Goal: Find specific page/section: Find specific page/section

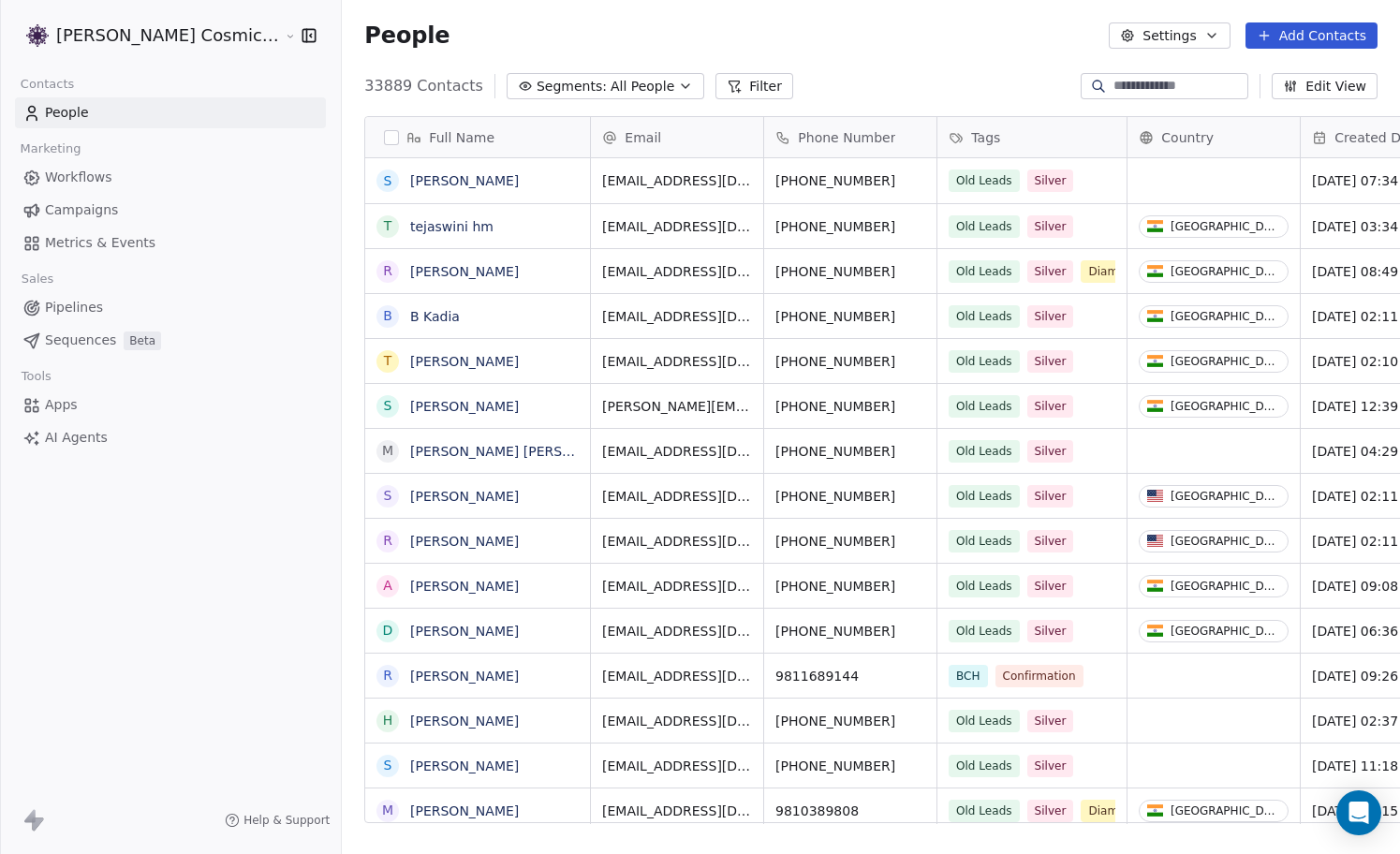
scroll to position [751, 1092]
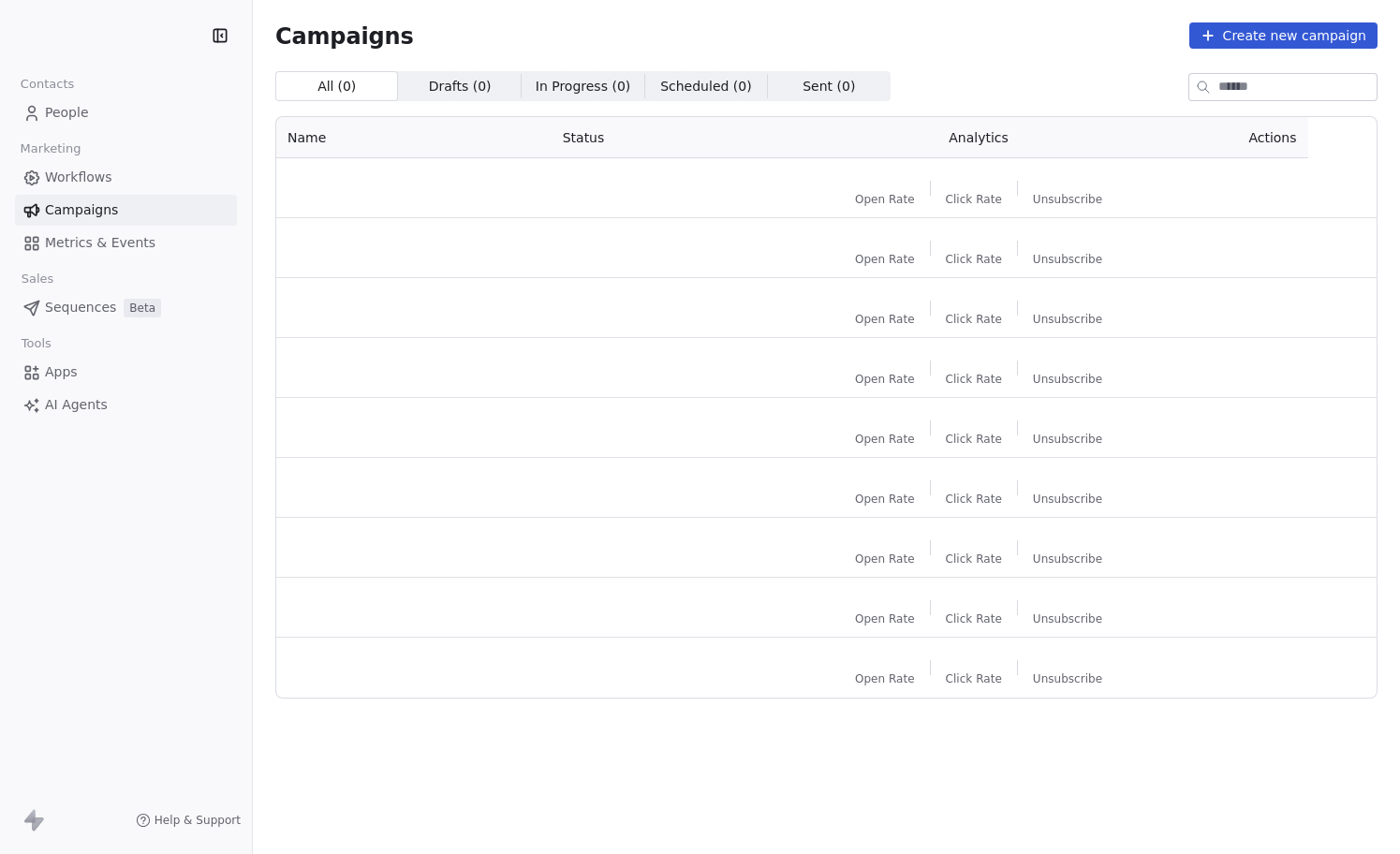
click at [84, 111] on span "People" at bounding box center [67, 112] width 44 height 19
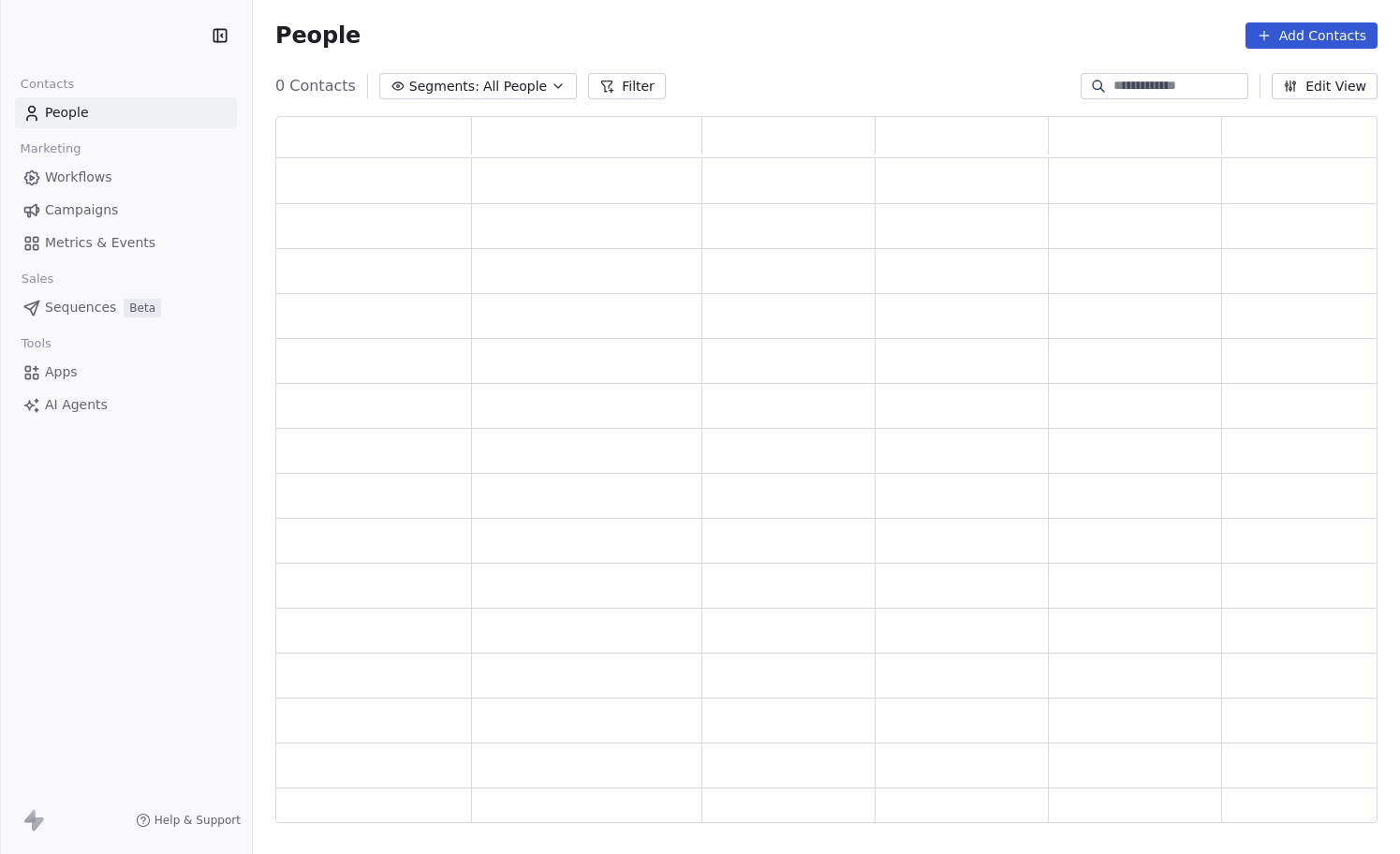
scroll to position [706, 1102]
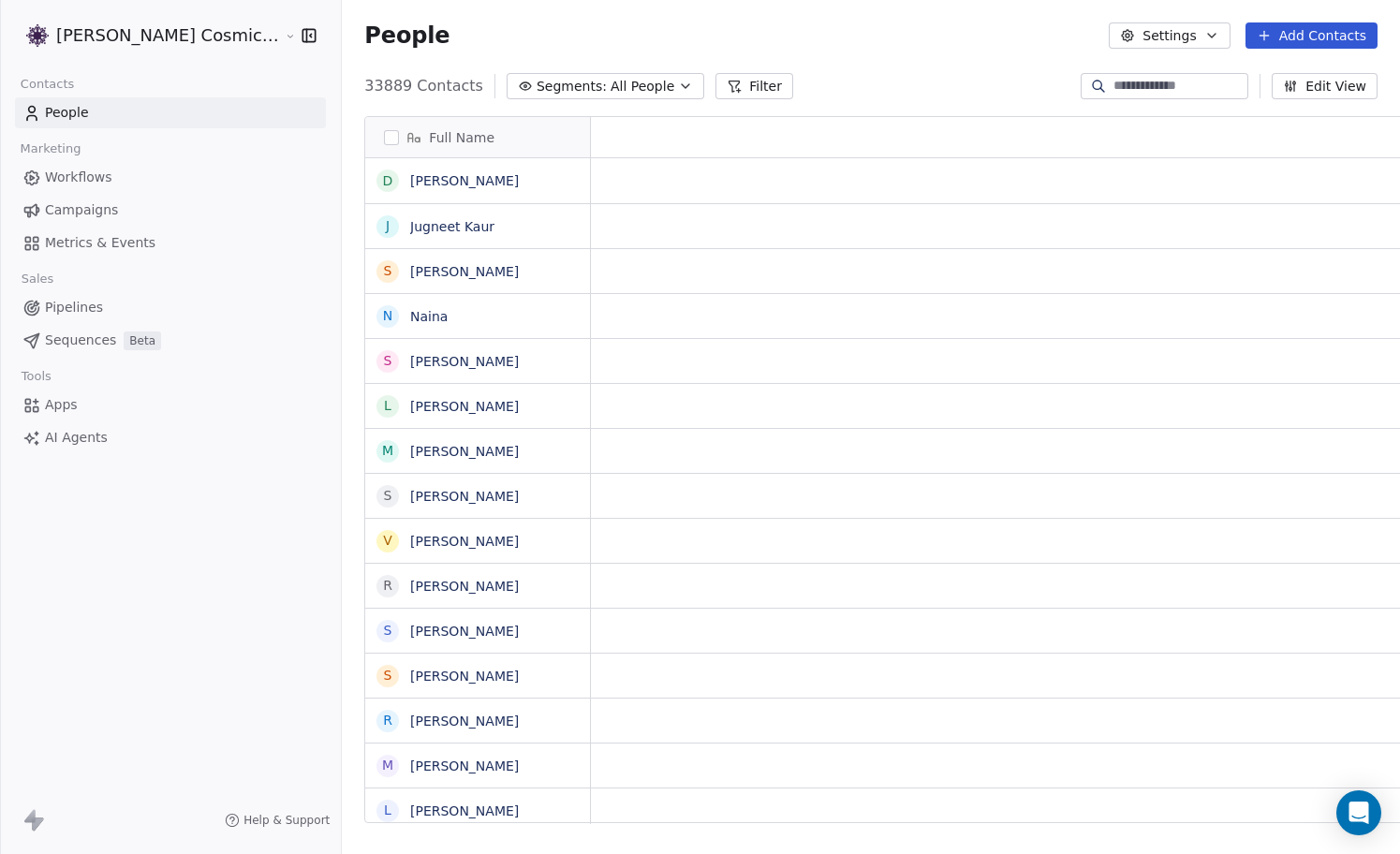
scroll to position [1, 1]
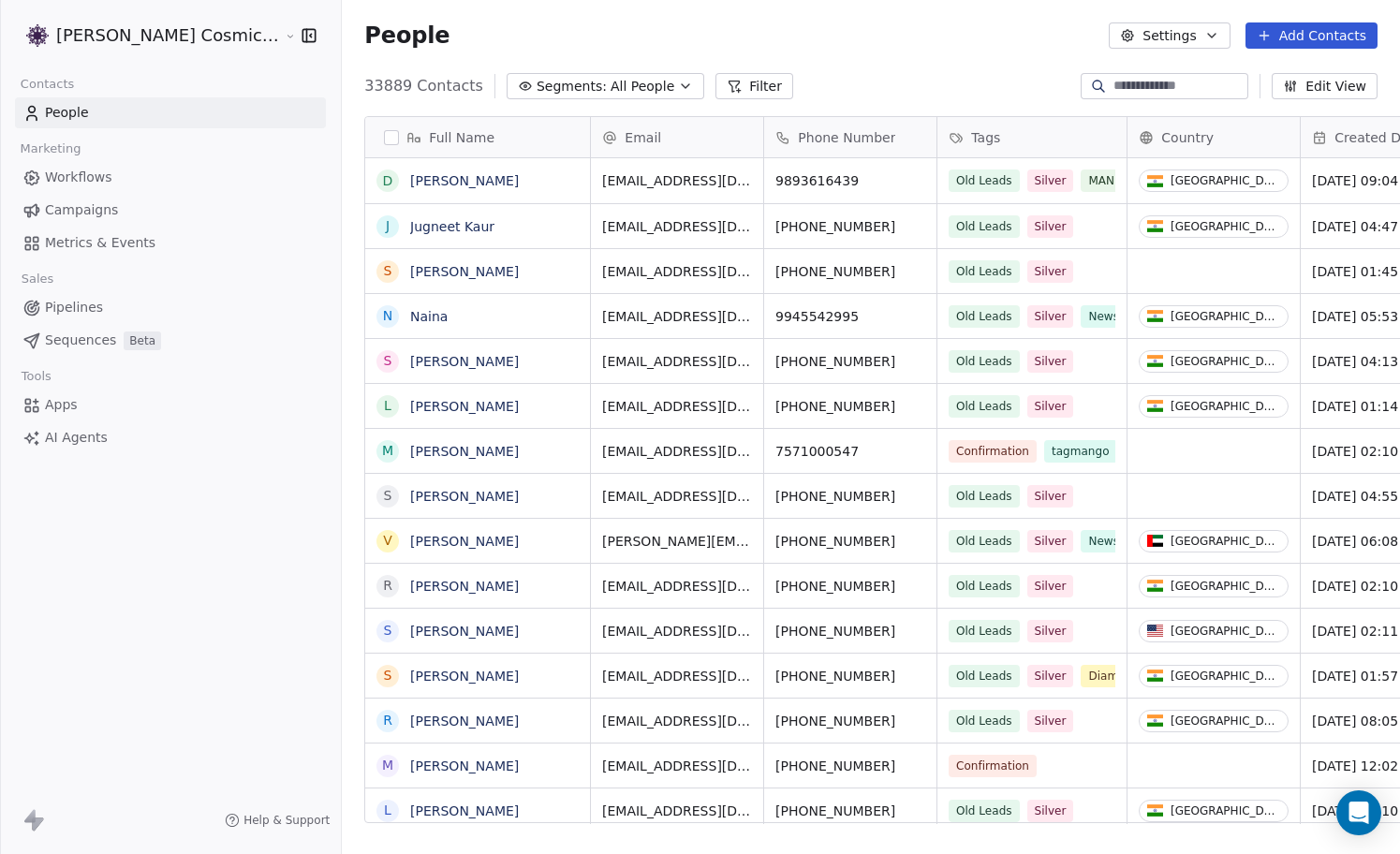
click at [108, 206] on span "Campaigns" at bounding box center [82, 210] width 73 height 19
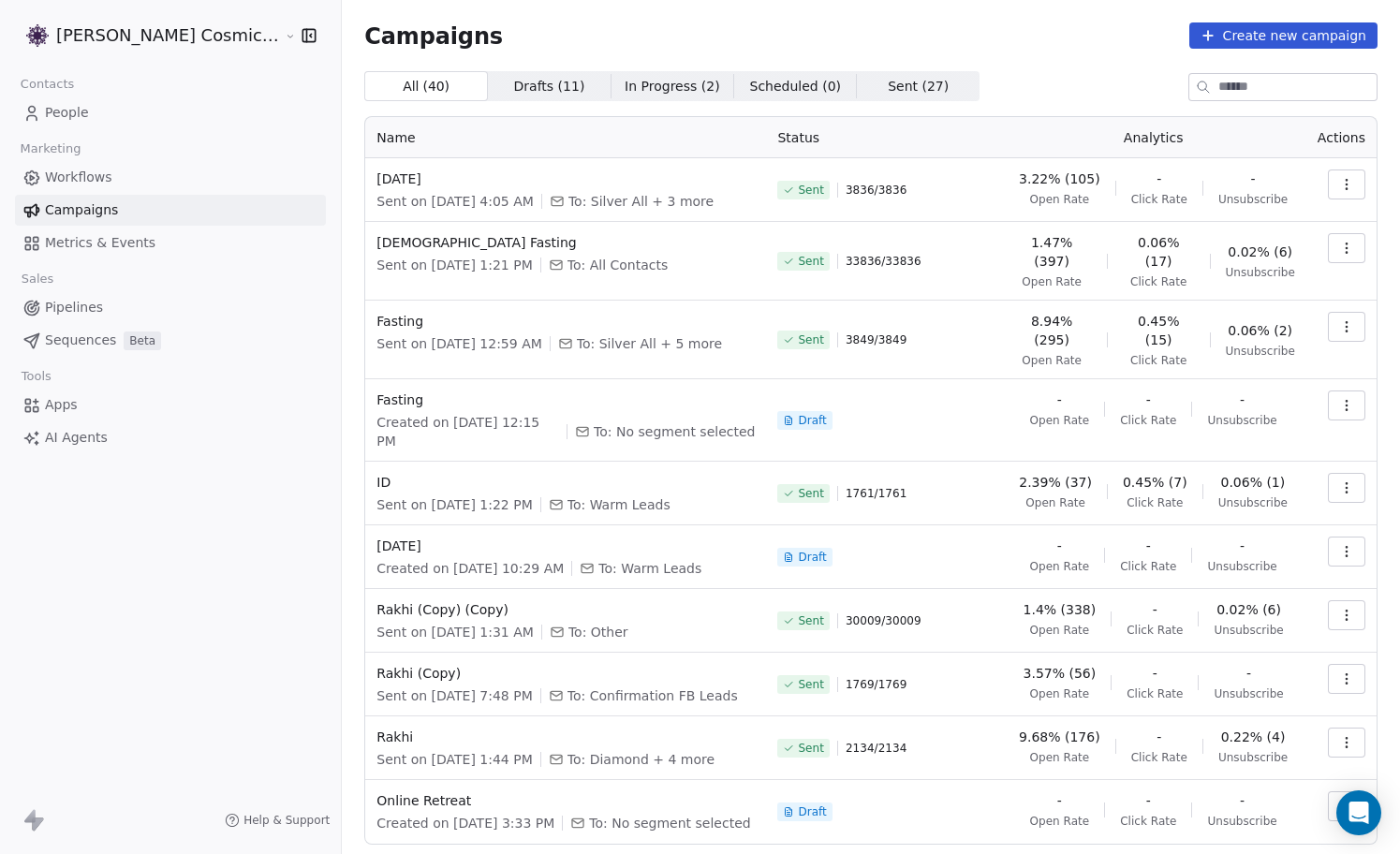
click at [98, 114] on link "People" at bounding box center [171, 112] width 311 height 31
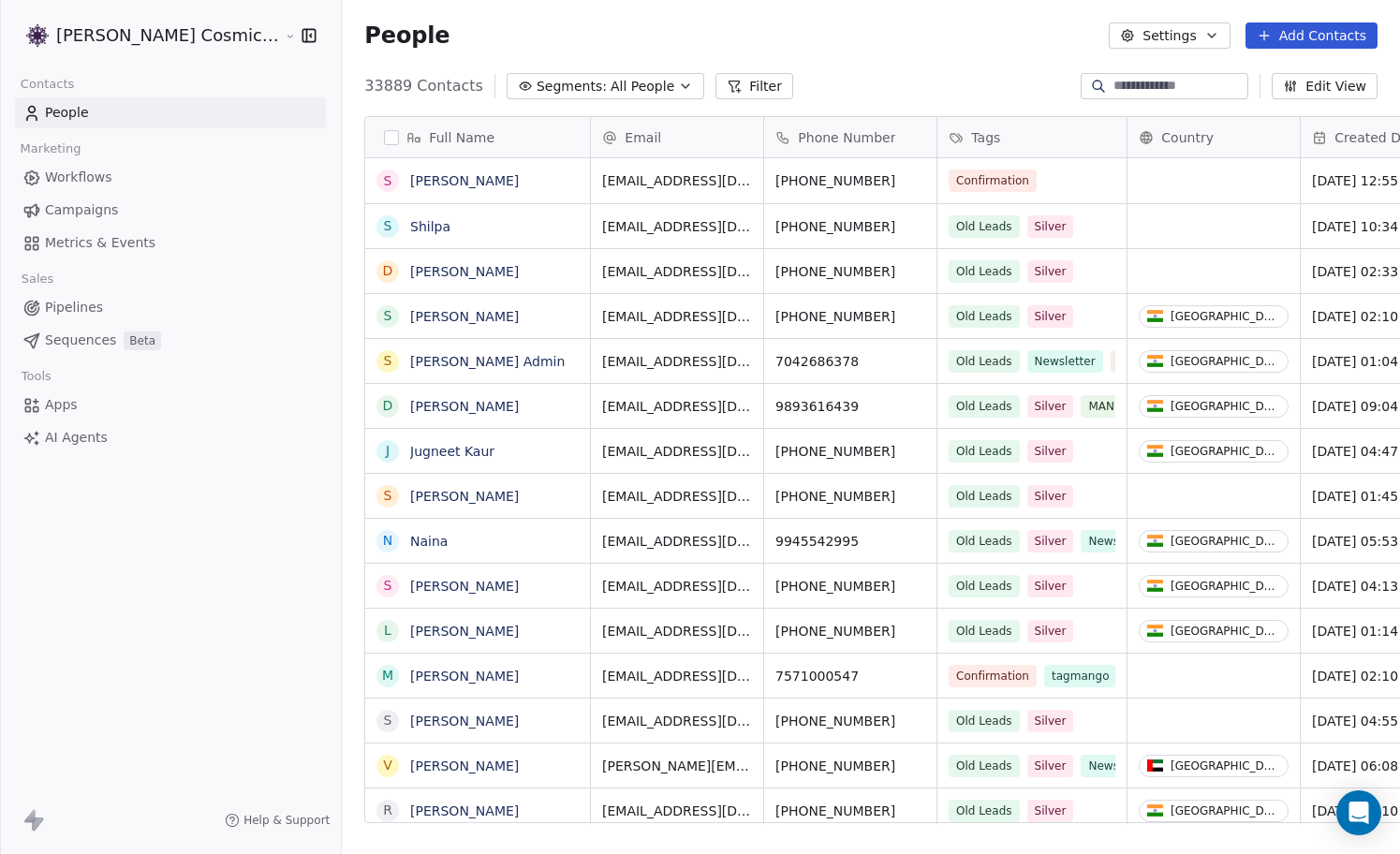
scroll to position [751, 1092]
click at [721, 86] on button "Filter" at bounding box center [753, 85] width 78 height 26
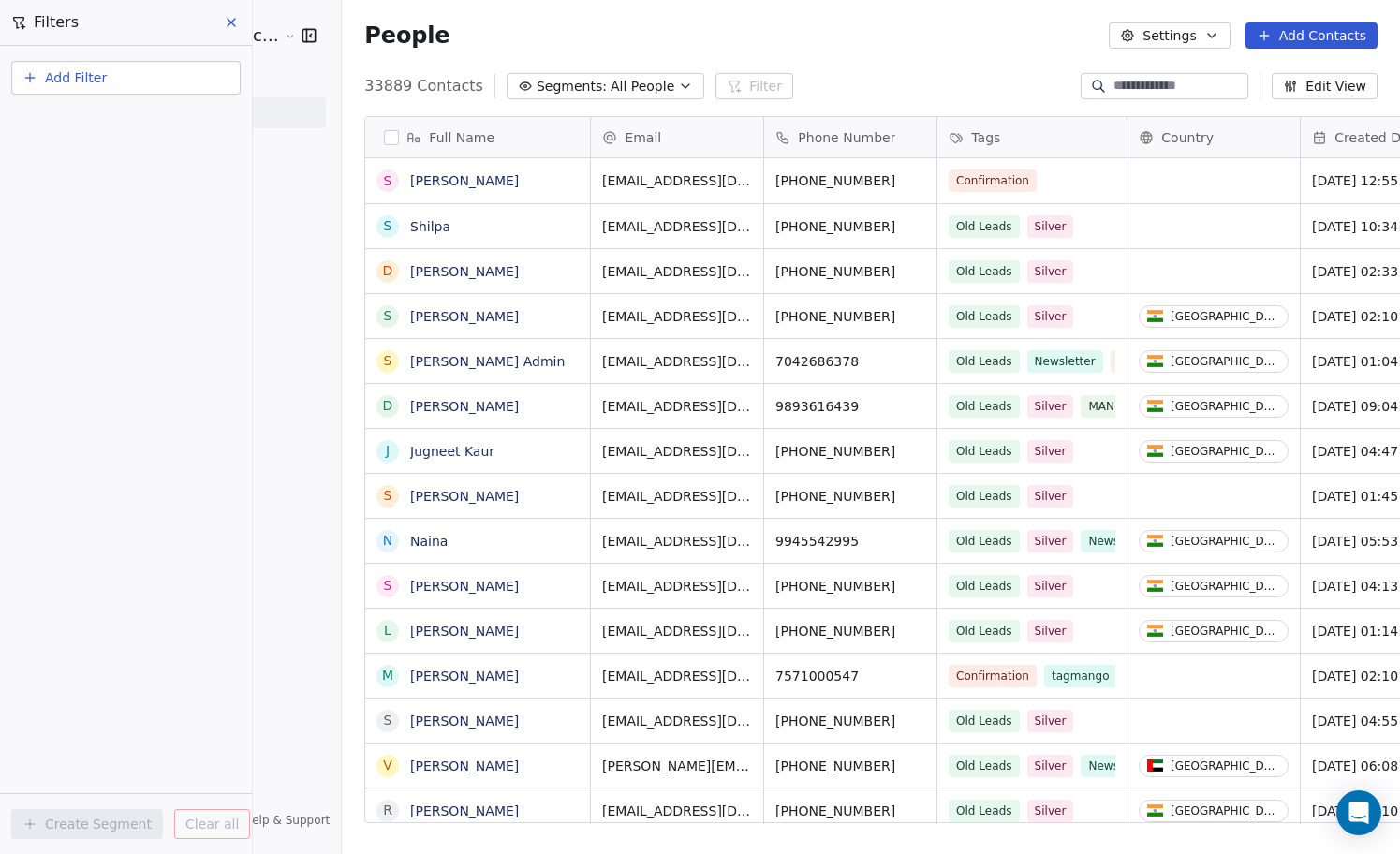
click at [610, 89] on span "All People" at bounding box center [642, 86] width 63 height 19
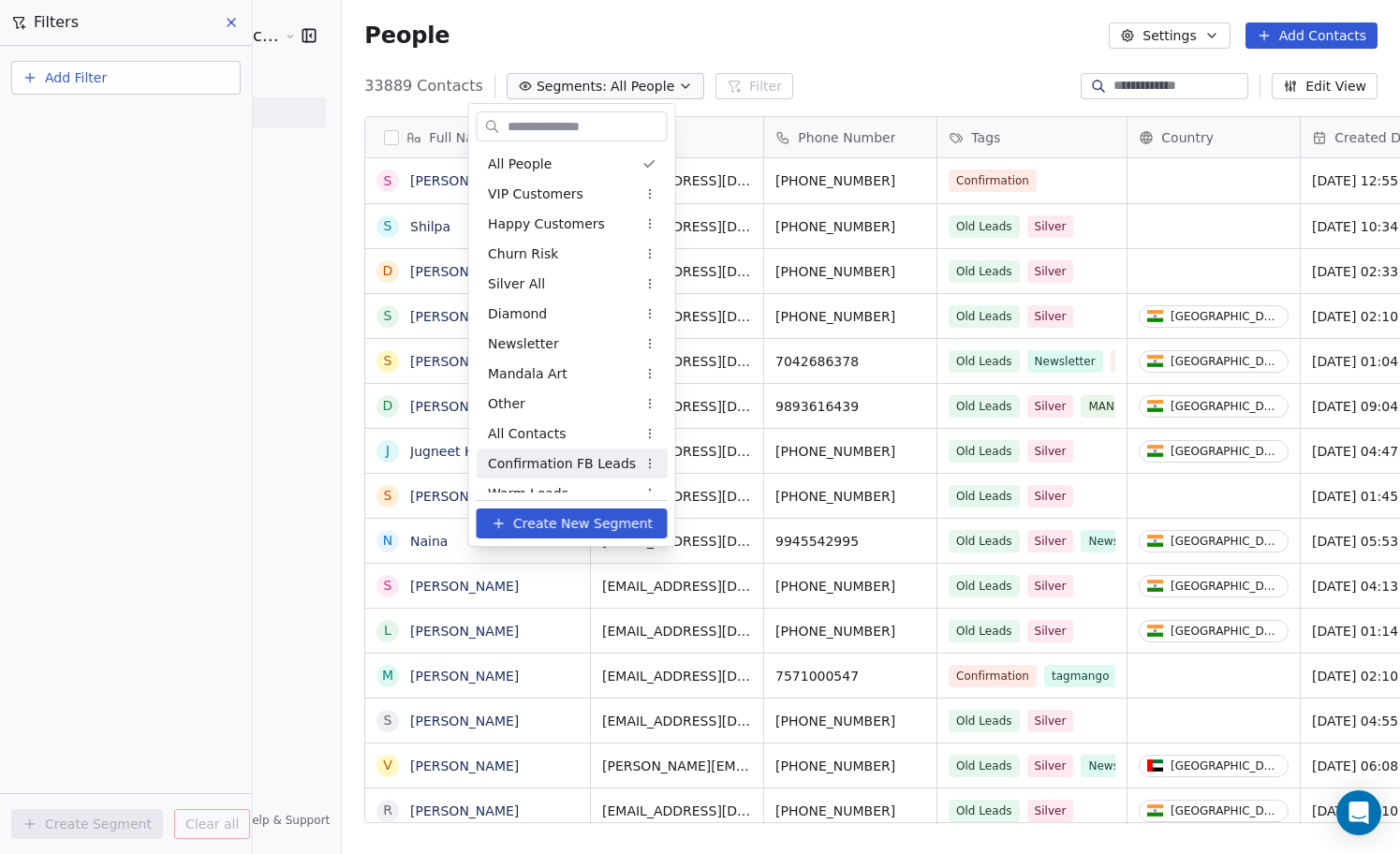
scroll to position [106, 0]
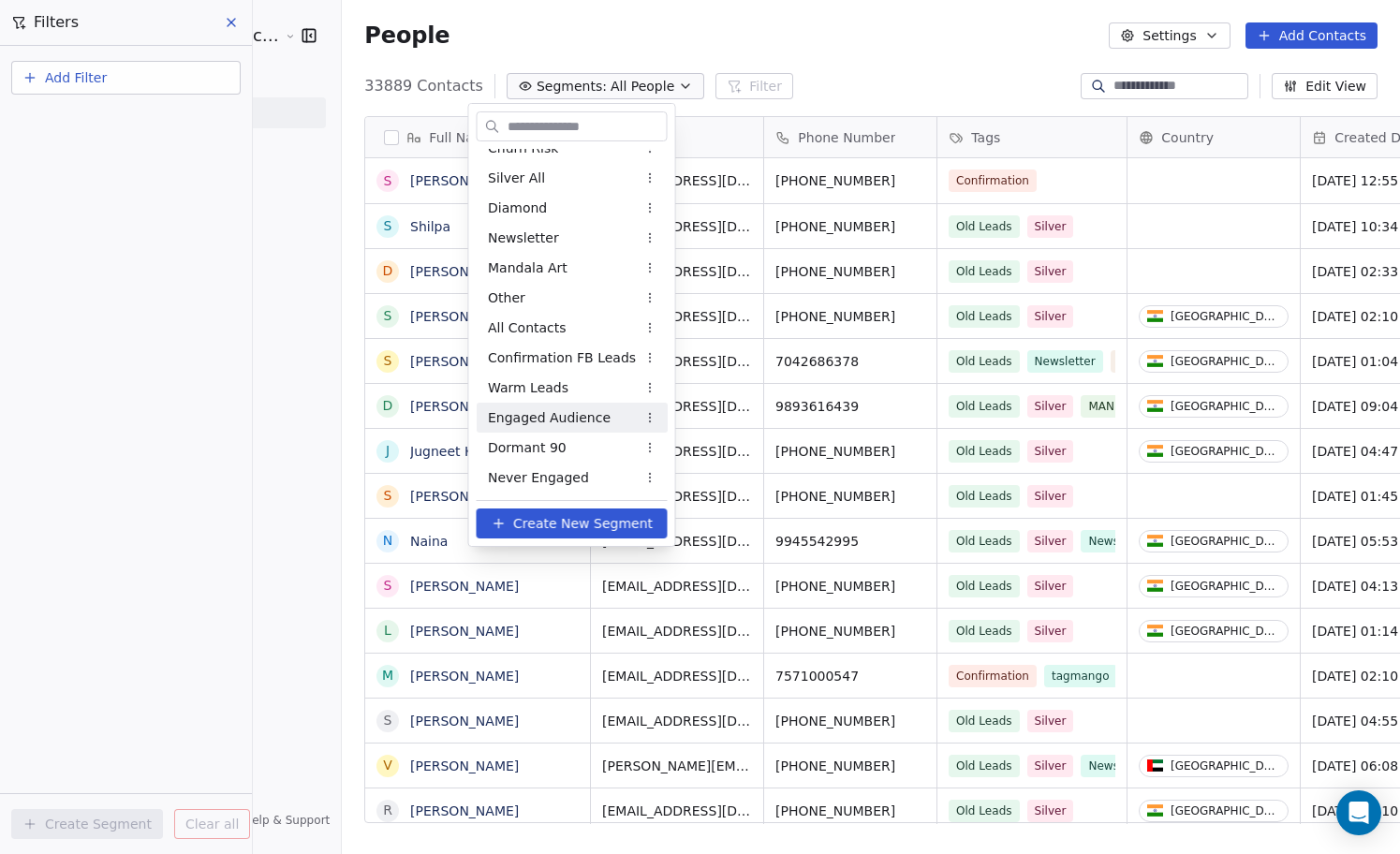
click at [570, 420] on span "Engaged Audience" at bounding box center [550, 418] width 123 height 19
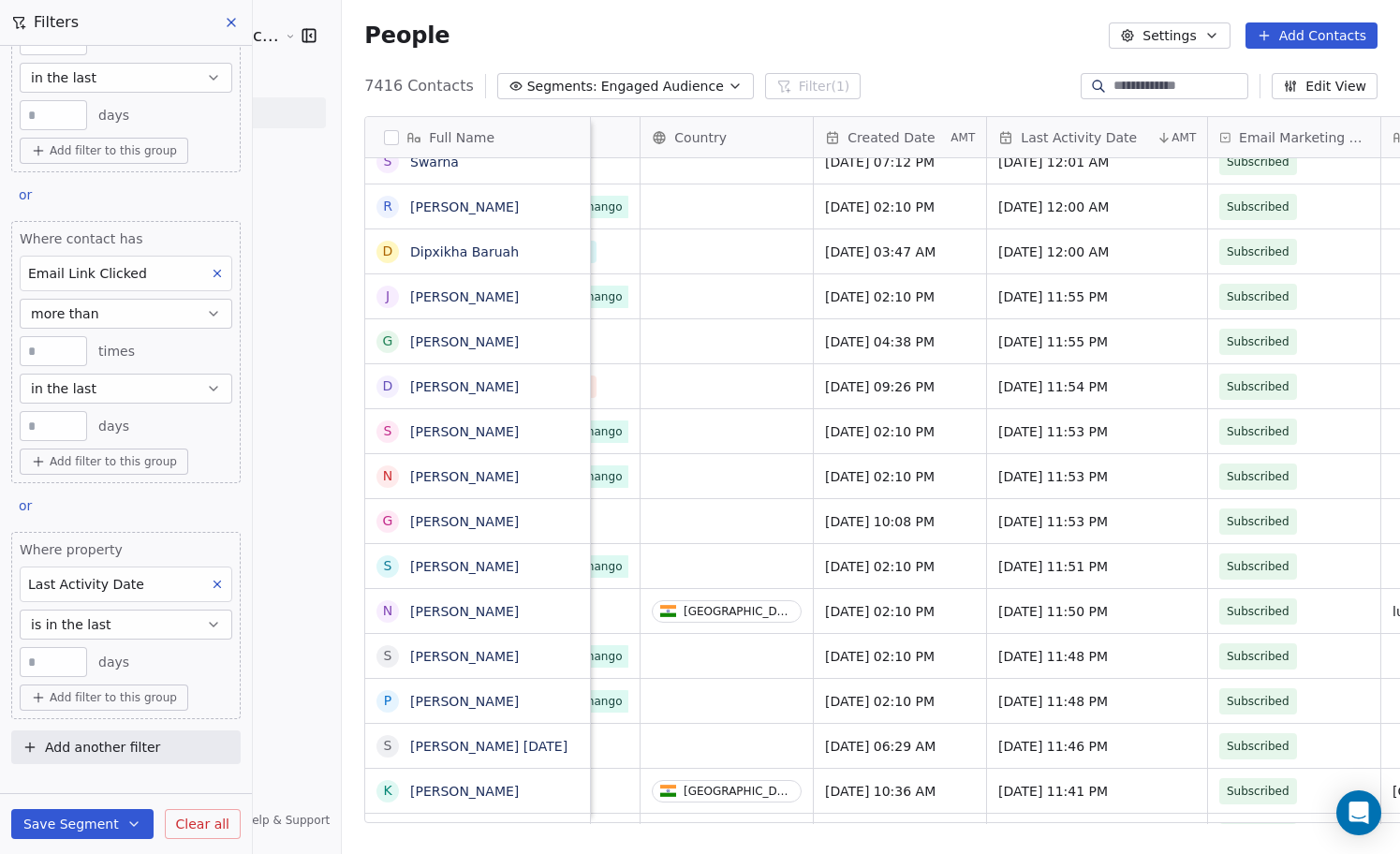
scroll to position [8403, 0]
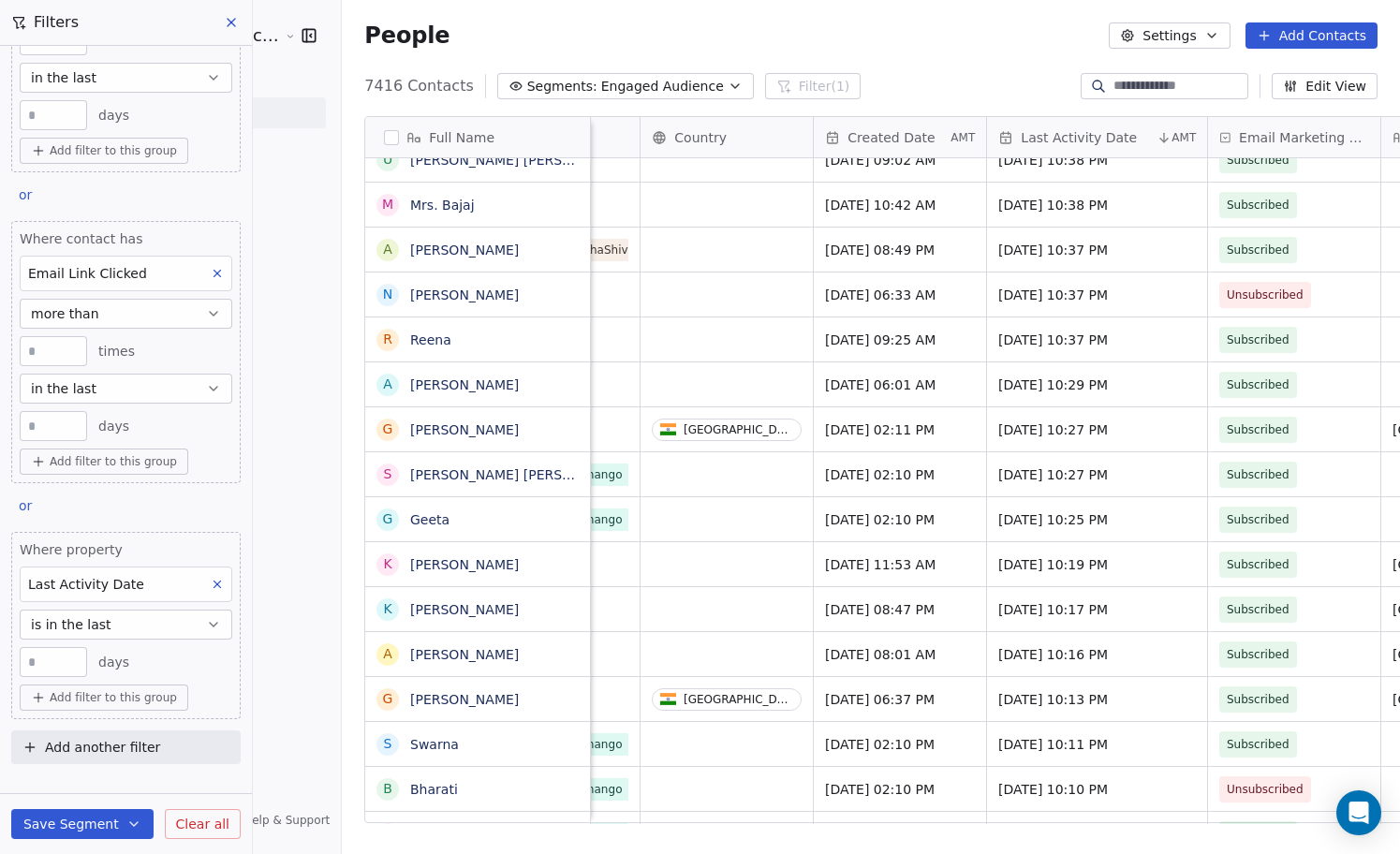
click at [1156, 134] on icon at bounding box center [1164, 137] width 15 height 15
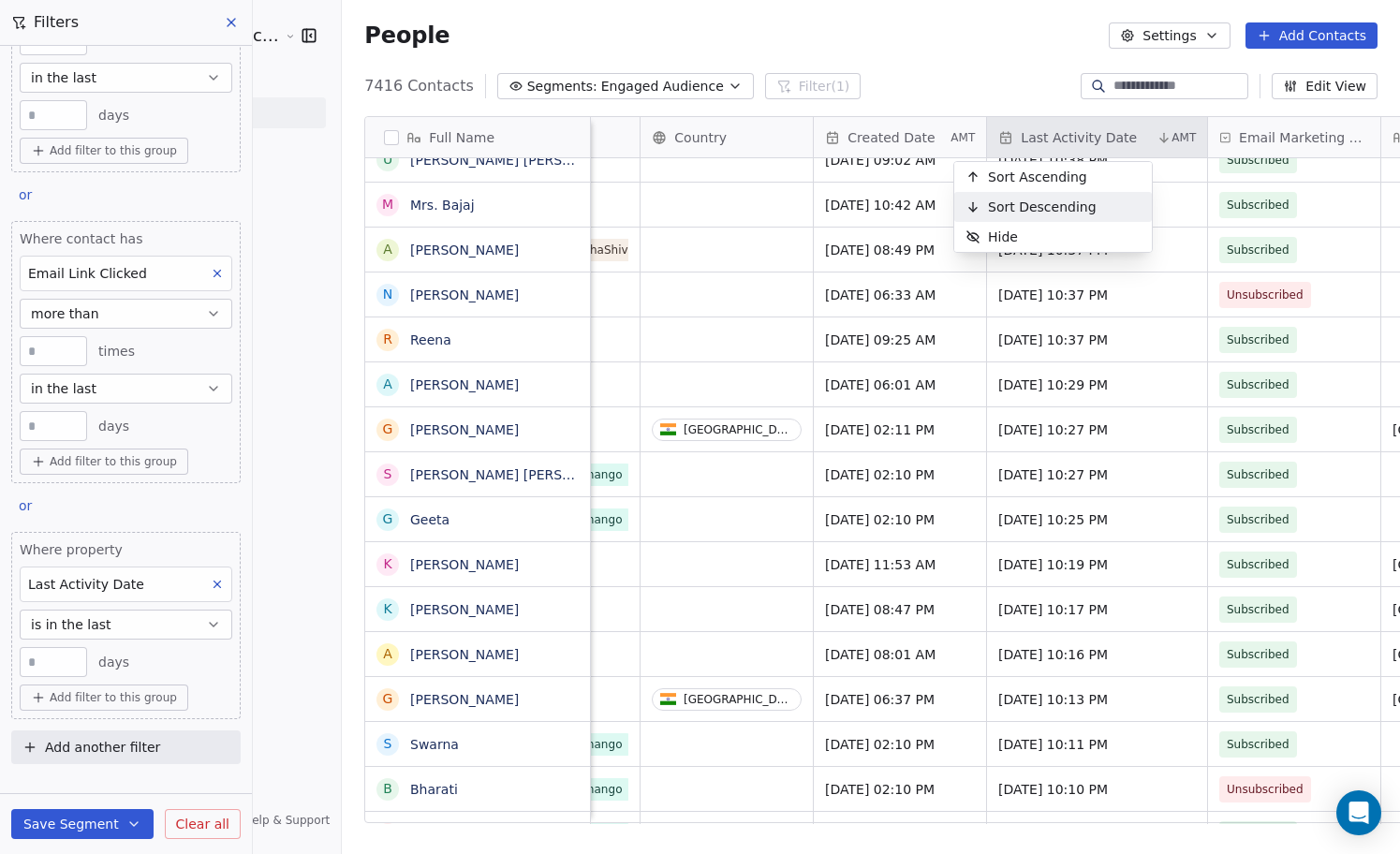
click at [1109, 209] on div "Sort Descending" at bounding box center [1053, 207] width 198 height 30
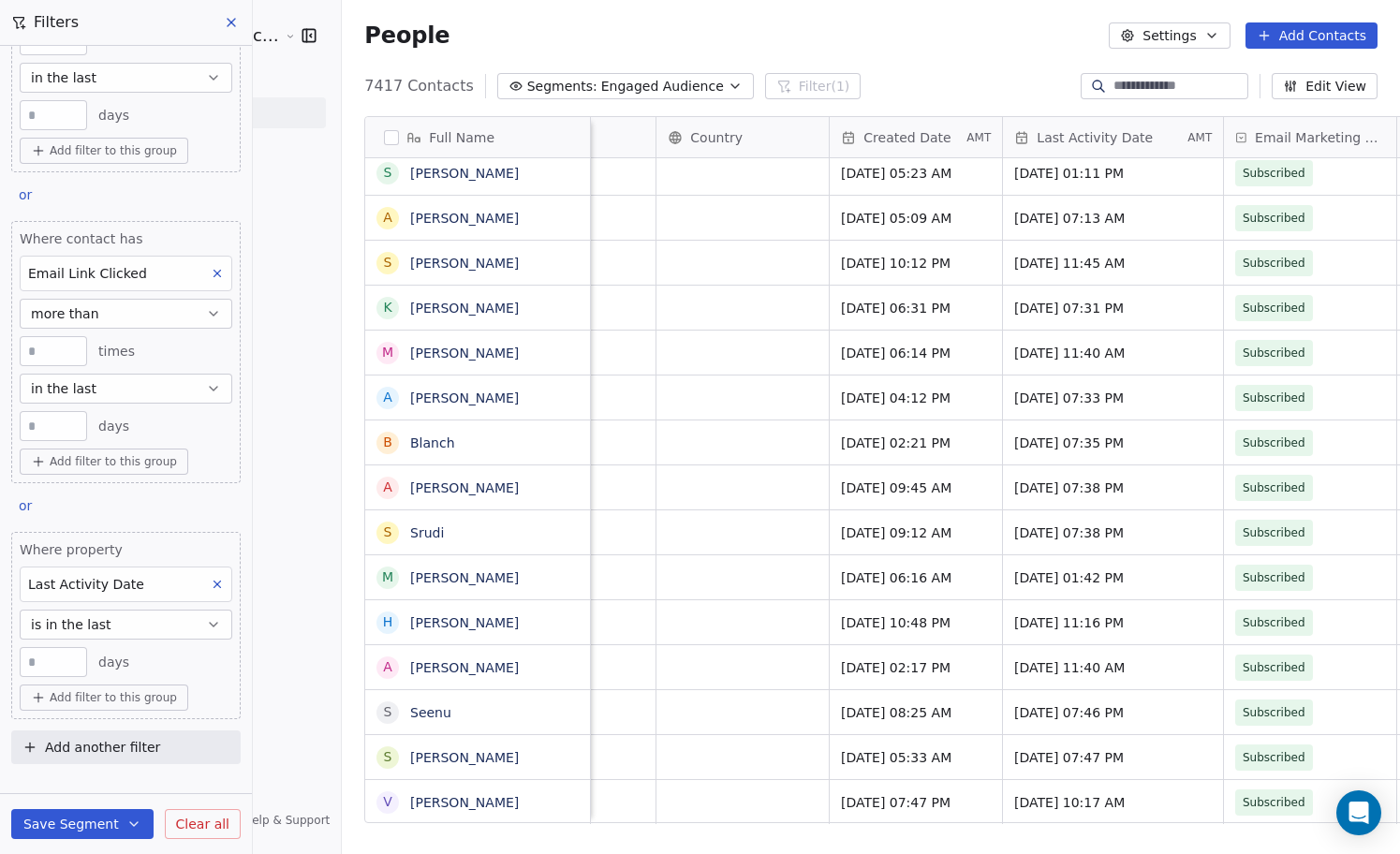
click at [604, 79] on span "Engaged Audience" at bounding box center [663, 86] width 123 height 19
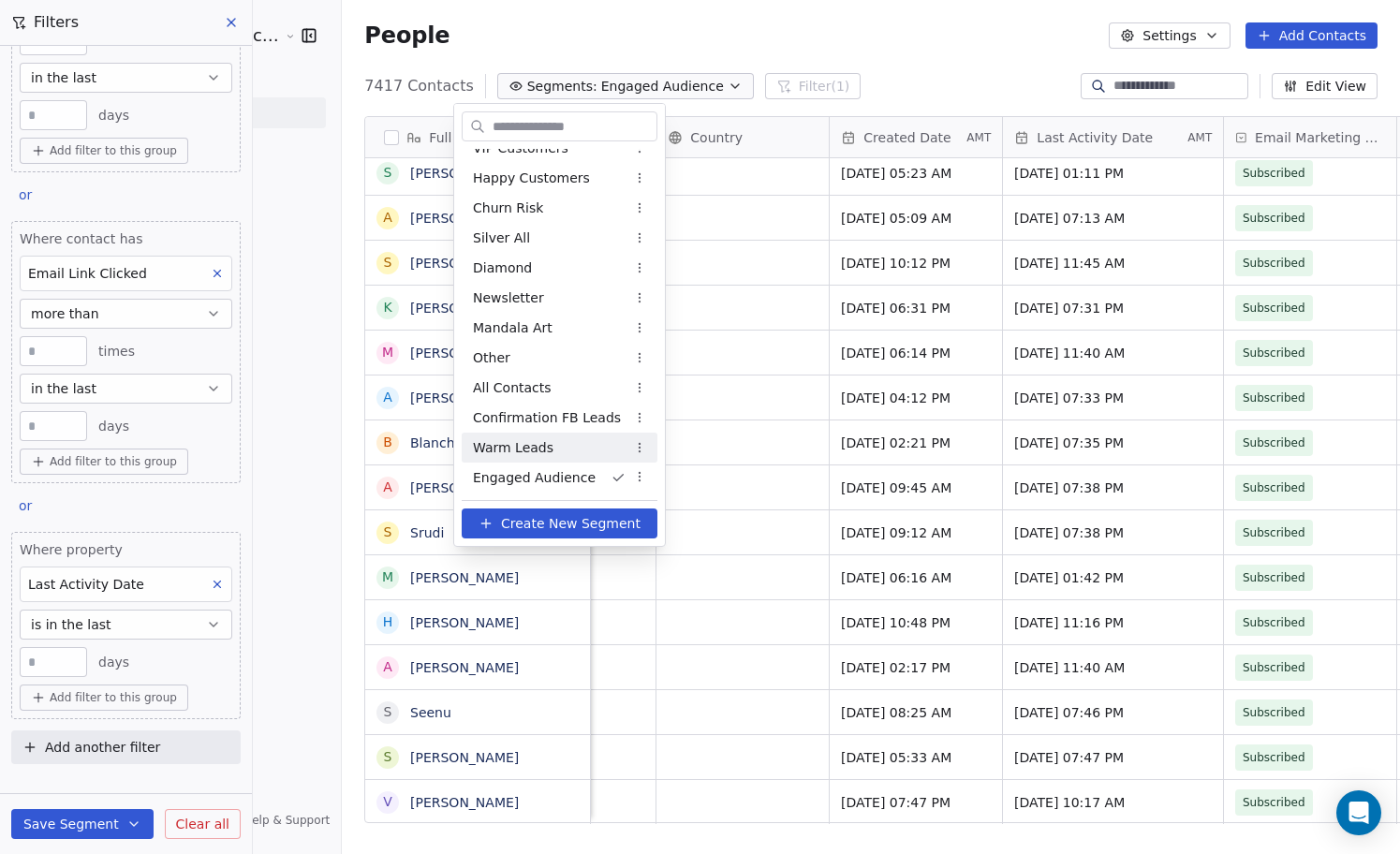
click at [565, 449] on div "Warm Leads" at bounding box center [559, 447] width 196 height 30
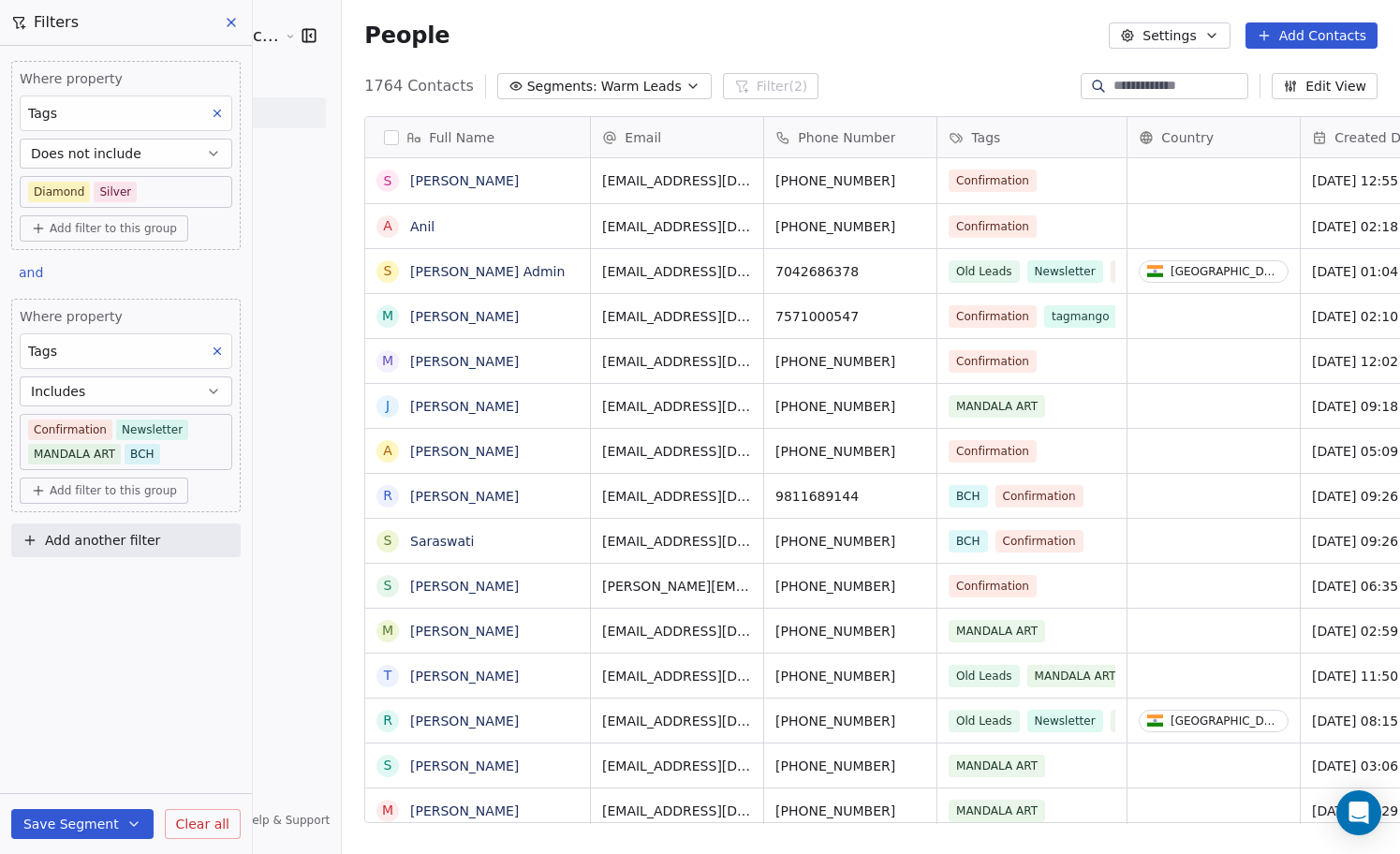
click at [629, 86] on span "Warm Leads" at bounding box center [642, 86] width 81 height 19
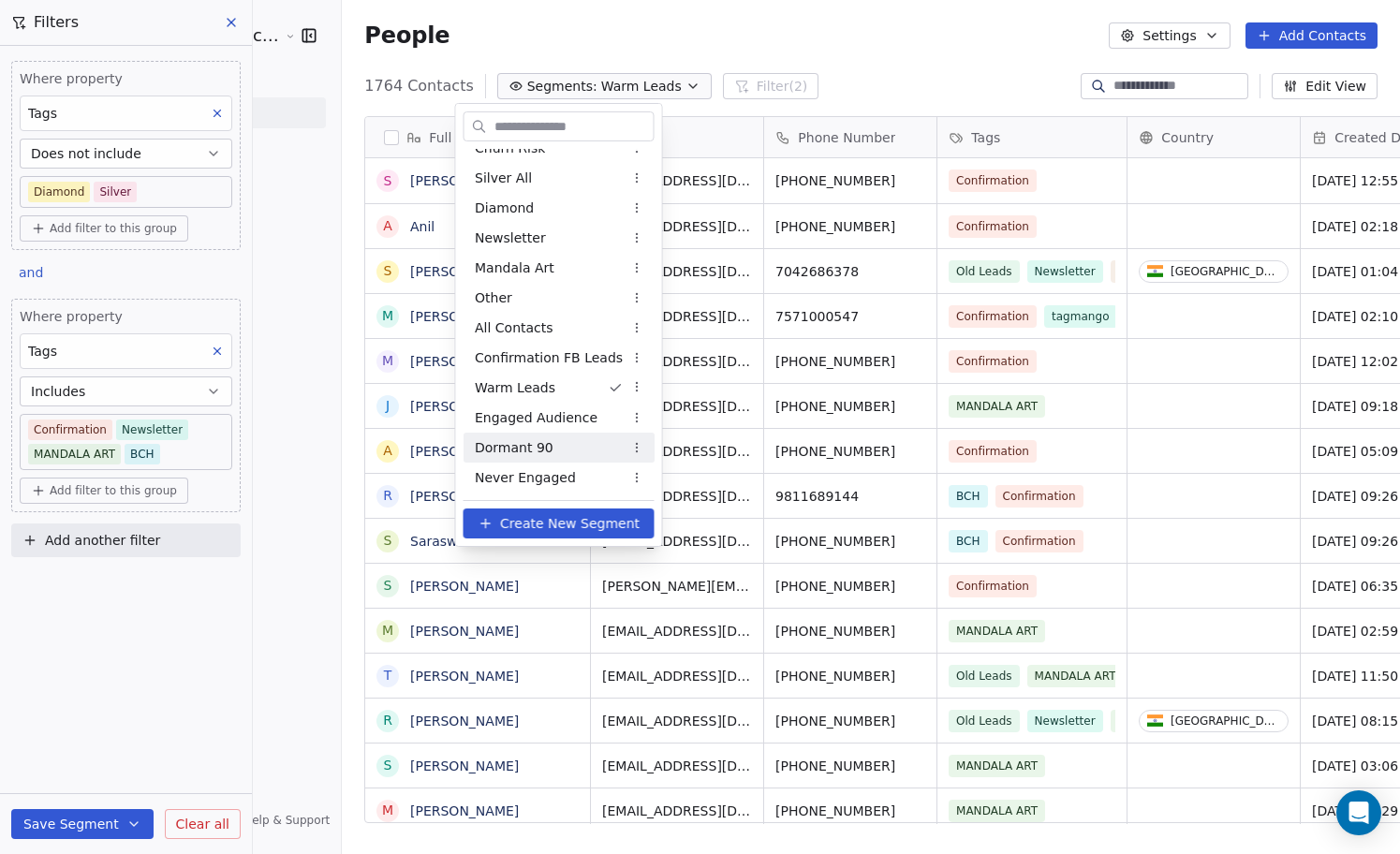
click at [550, 449] on div "Dormant 90" at bounding box center [558, 447] width 191 height 30
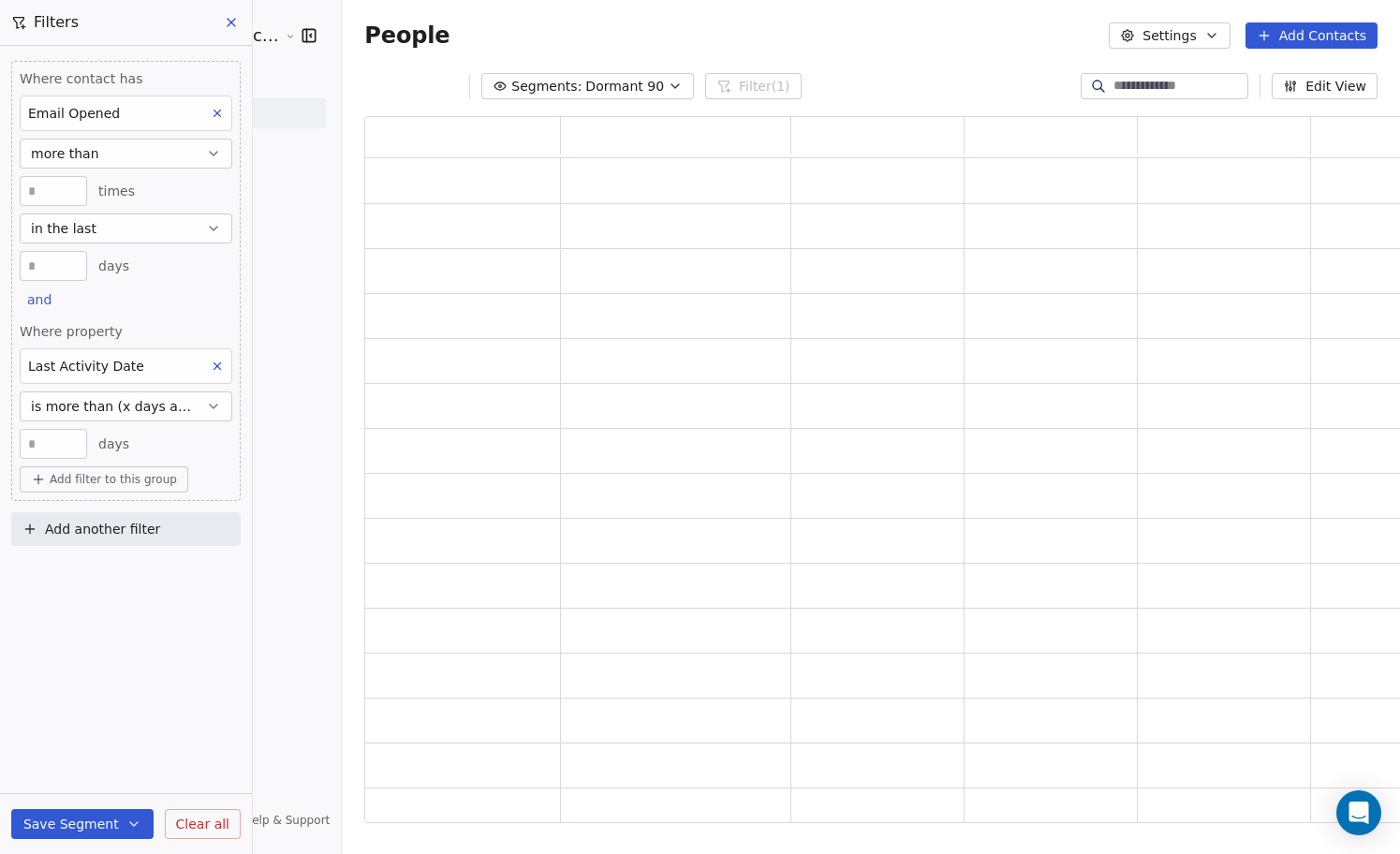
click at [235, 23] on icon at bounding box center [232, 23] width 15 height 15
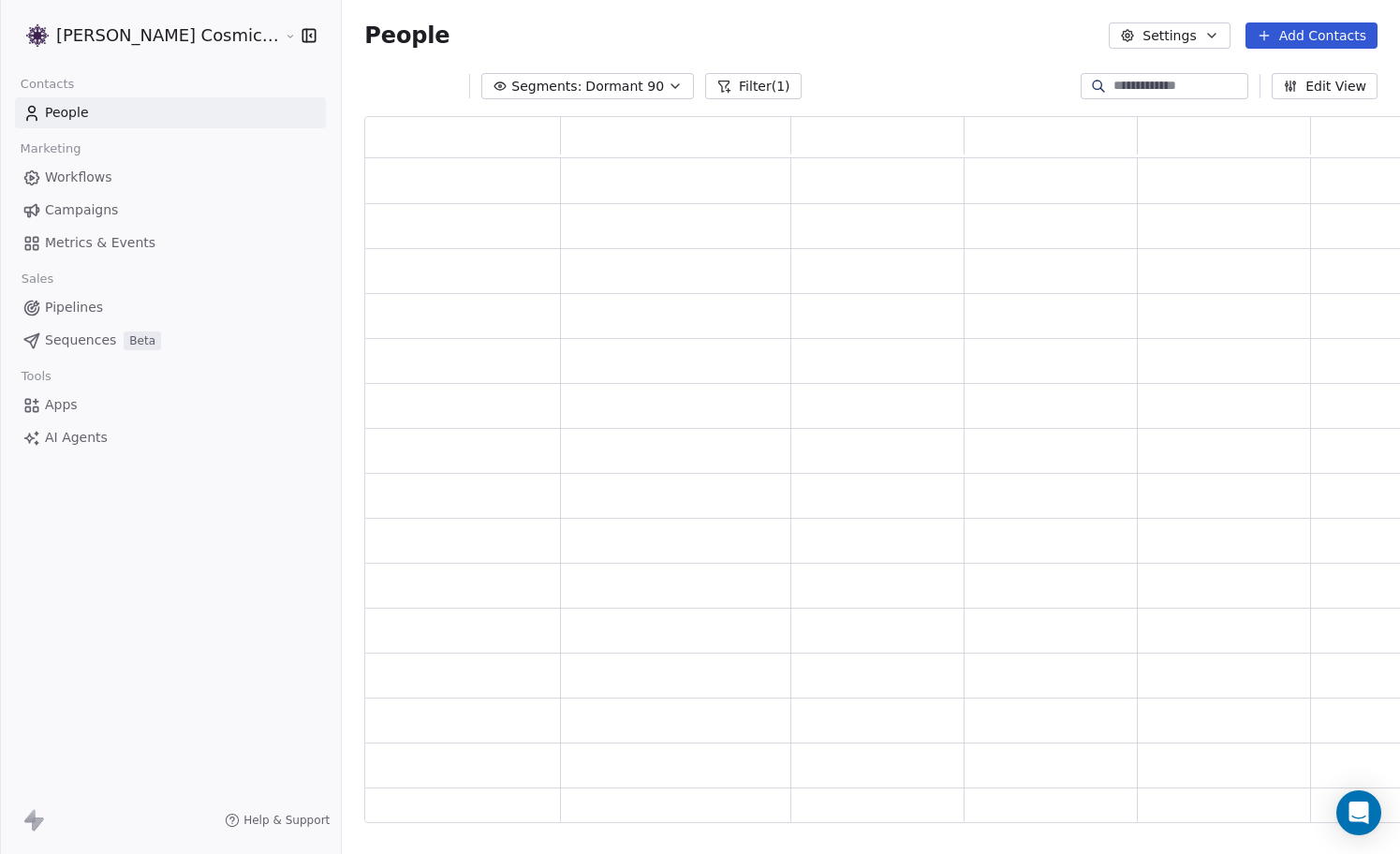
click at [613, 91] on span "Dormant 90" at bounding box center [625, 86] width 79 height 19
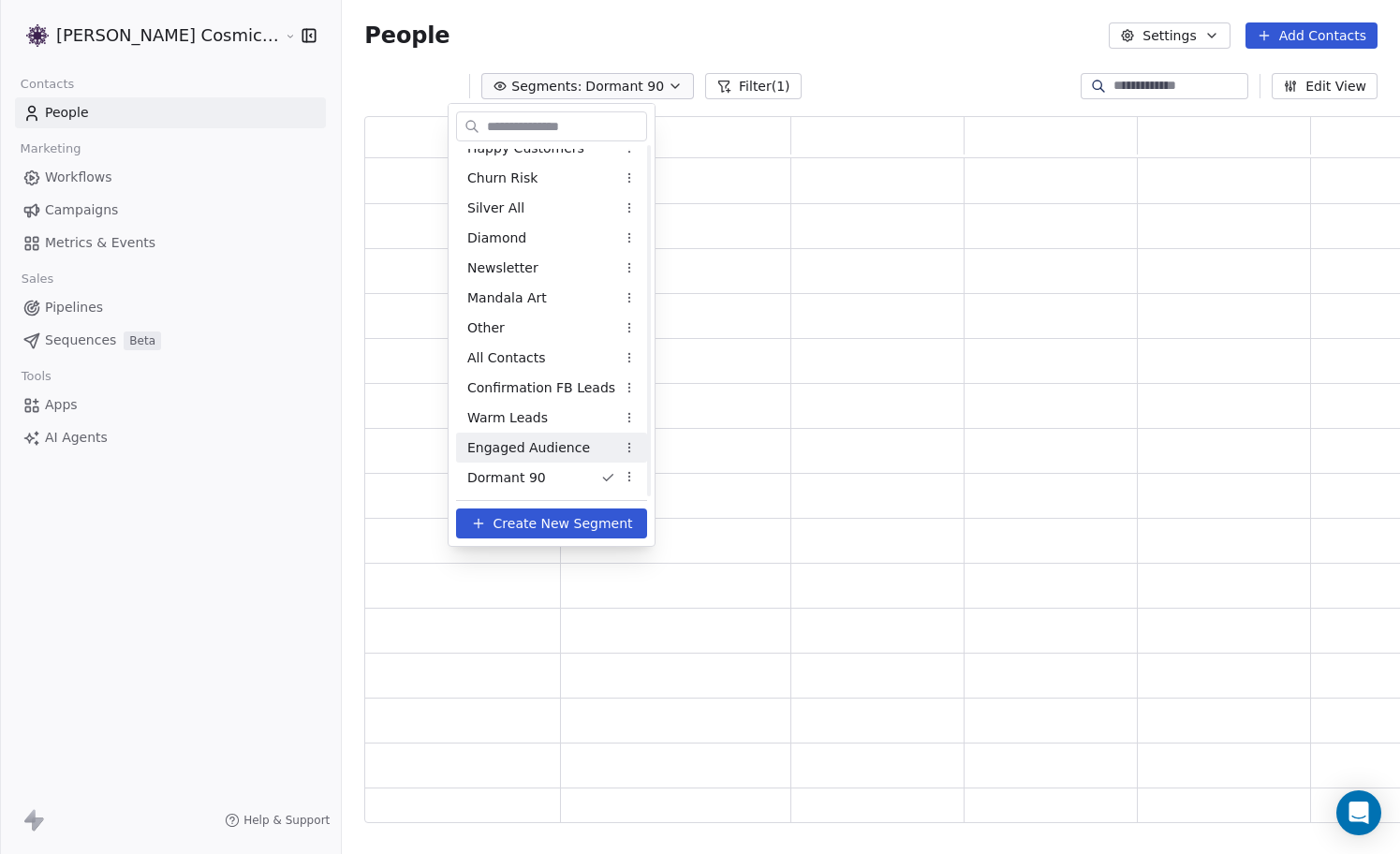
scroll to position [106, 0]
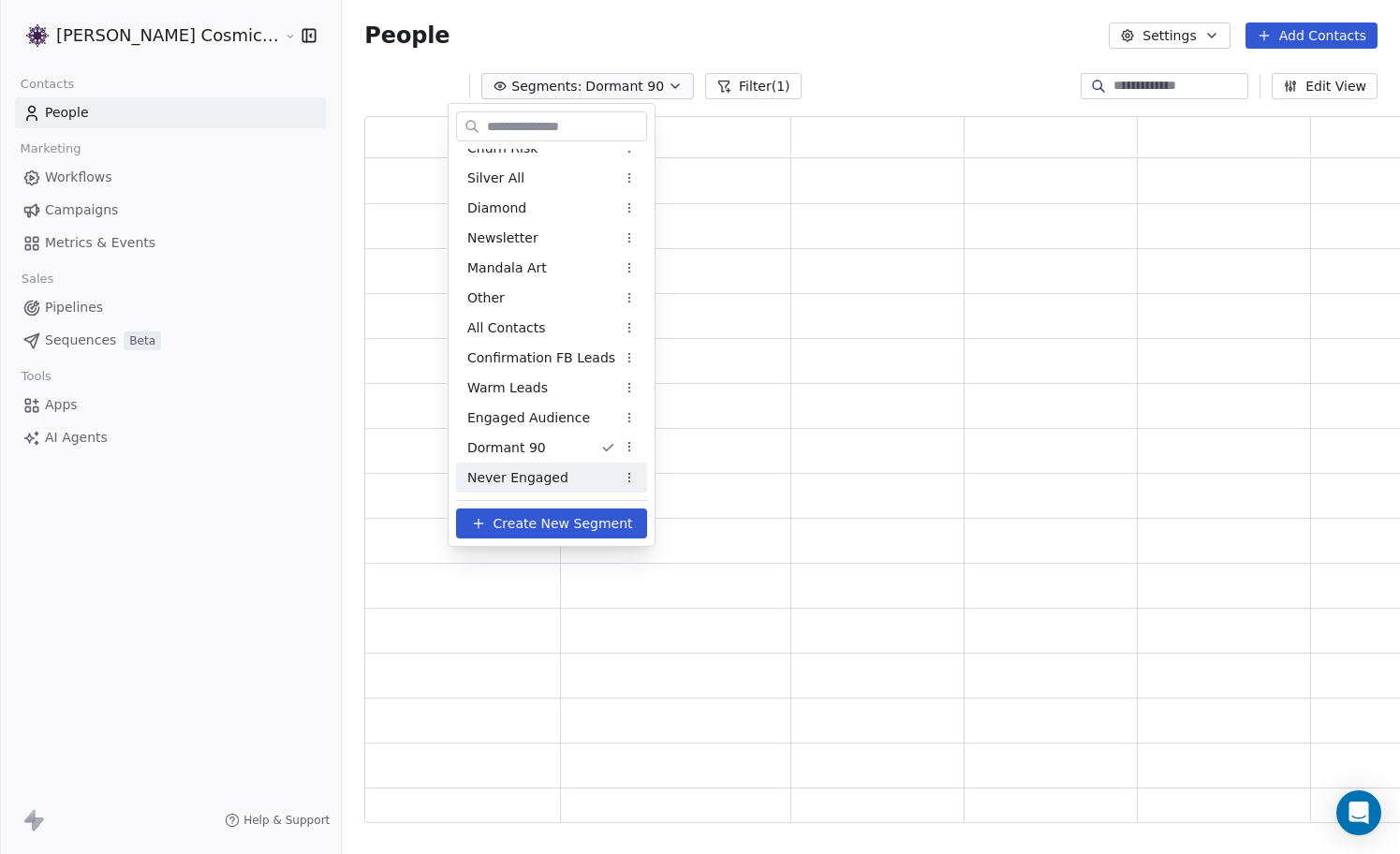
click at [557, 479] on span "Never Engaged" at bounding box center [517, 477] width 101 height 19
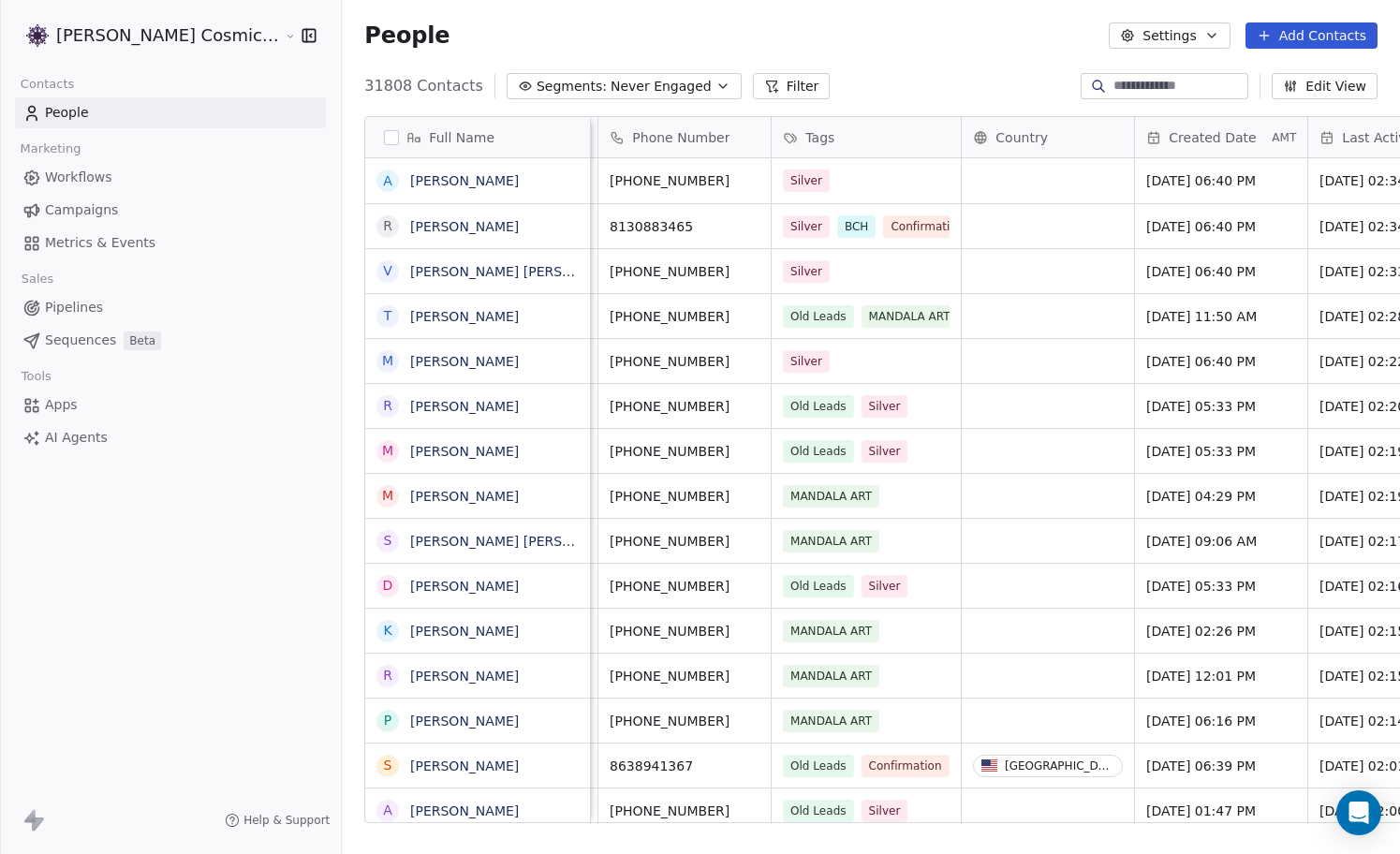
scroll to position [0, 0]
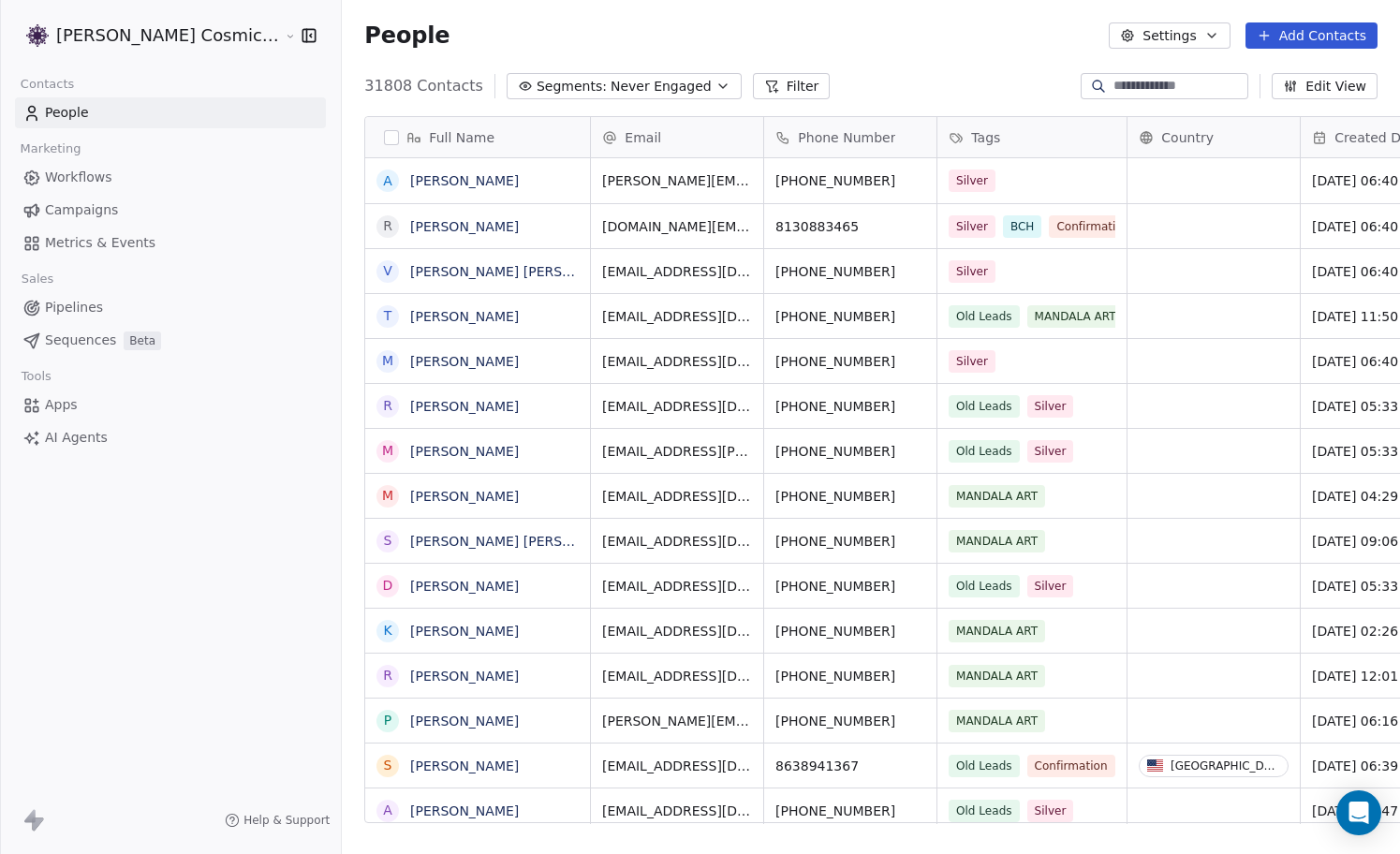
click at [610, 81] on span "Never Engaged" at bounding box center [660, 86] width 101 height 19
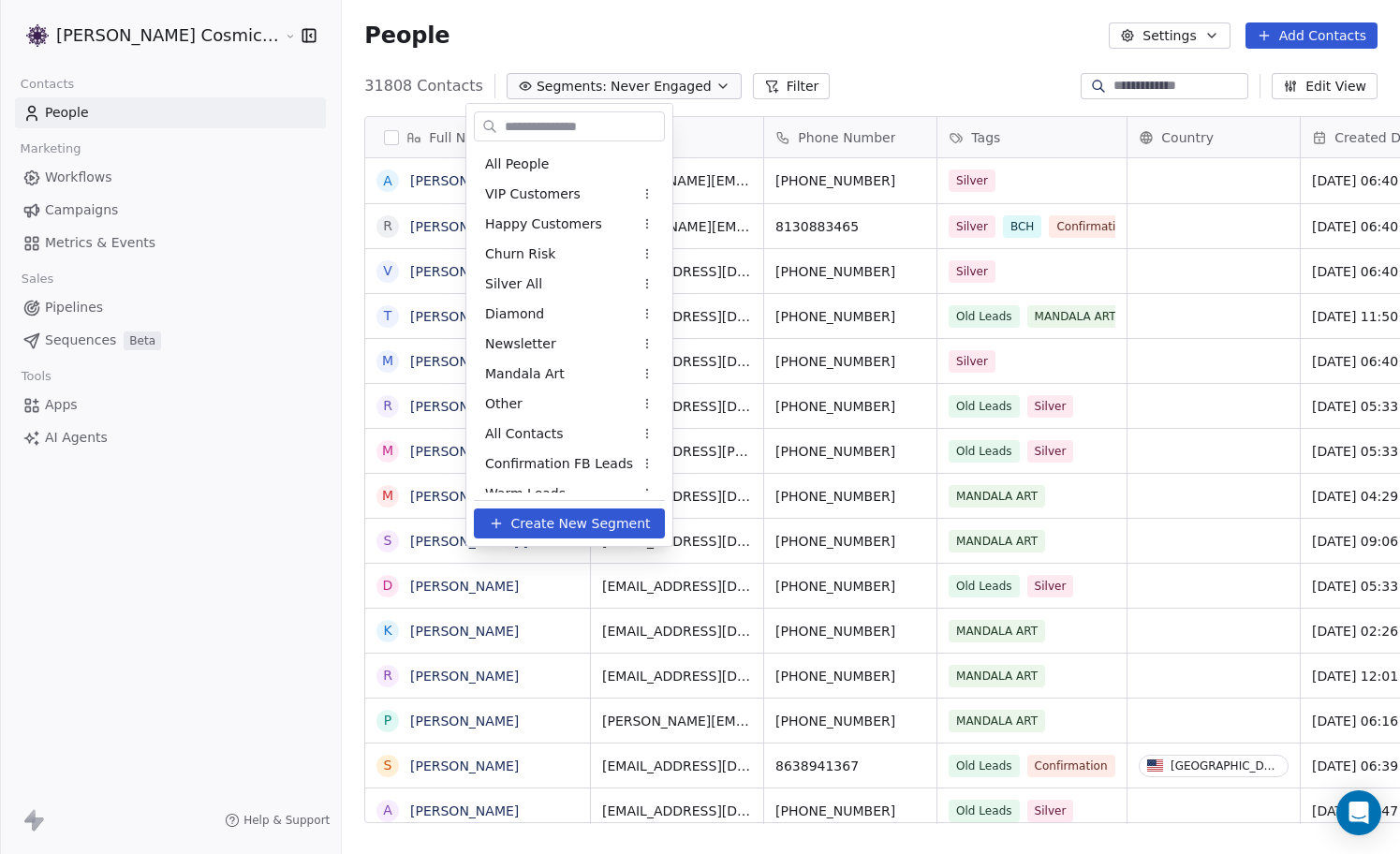
scroll to position [106, 0]
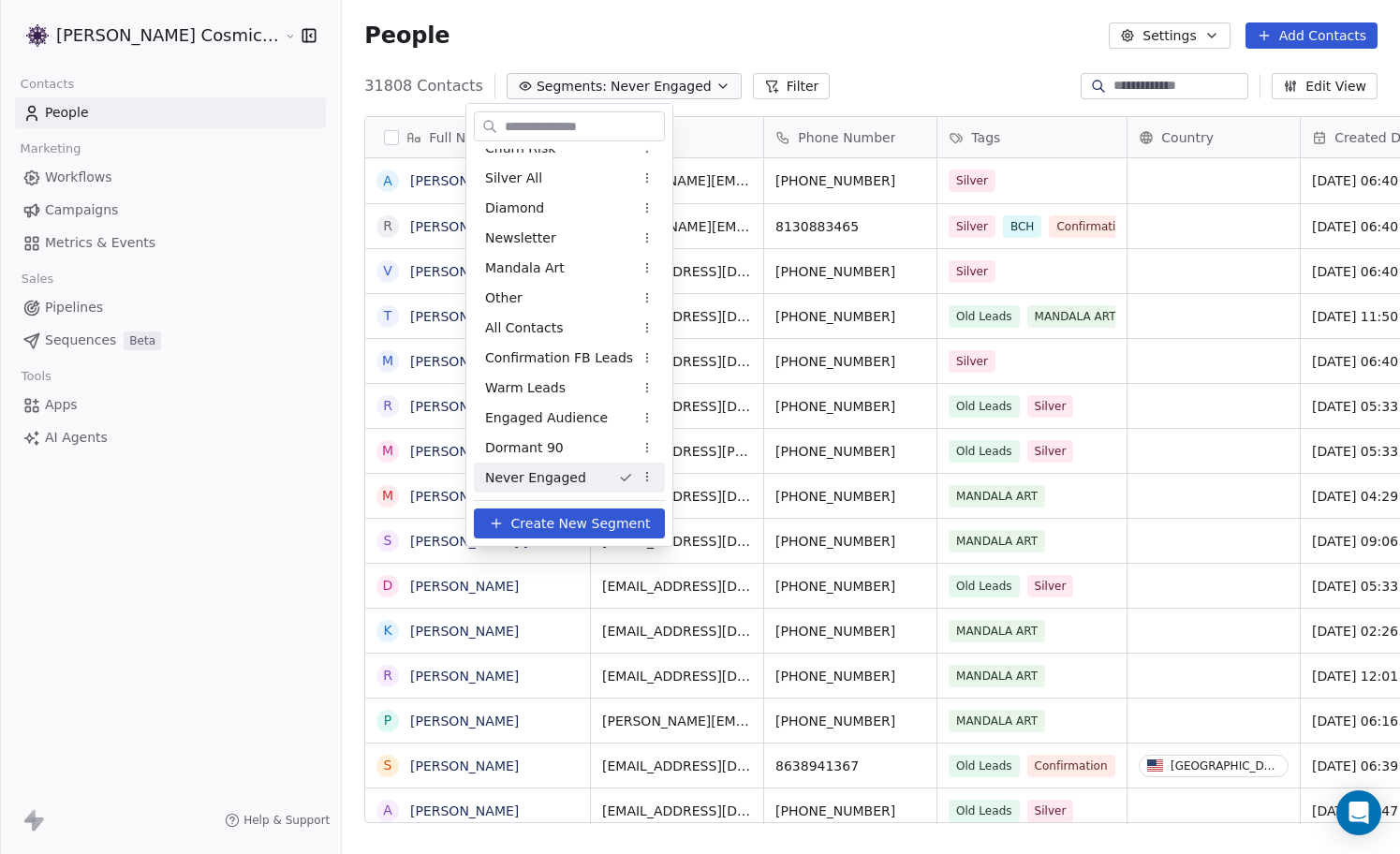
click at [729, 19] on html "[PERSON_NAME] Cosmic Academy LLP Contacts People Marketing Workflows Campaigns …" at bounding box center [700, 427] width 1400 height 854
